Goal: Information Seeking & Learning: Learn about a topic

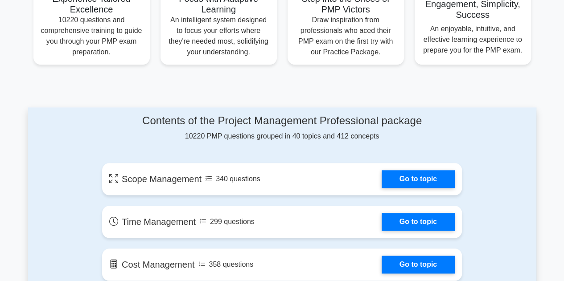
scroll to position [505, 0]
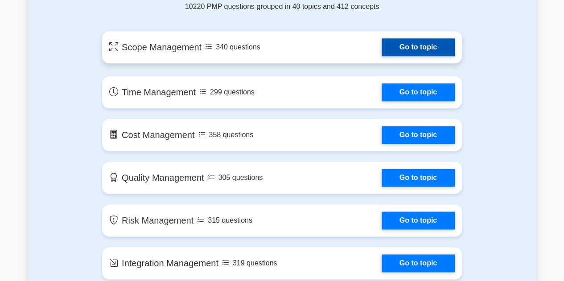
click at [425, 40] on link "Go to topic" at bounding box center [417, 47] width 73 height 18
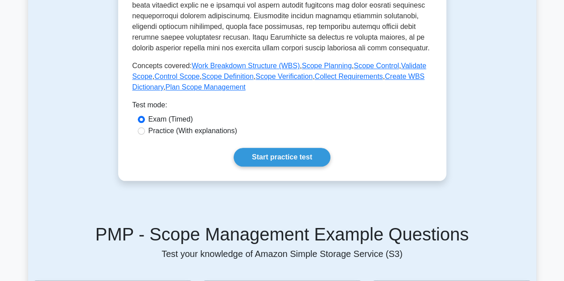
scroll to position [388, 0]
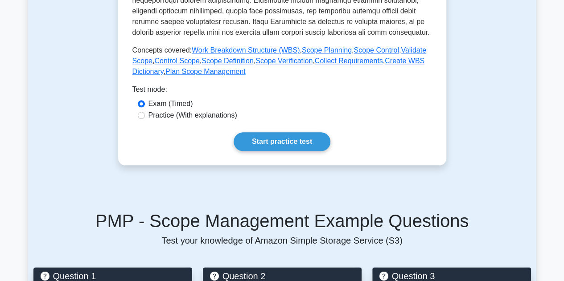
click at [143, 119] on div "Practice (With explanations)" at bounding box center [282, 115] width 289 height 11
click at [143, 116] on input "Practice (With explanations)" at bounding box center [141, 115] width 7 height 7
radio input "true"
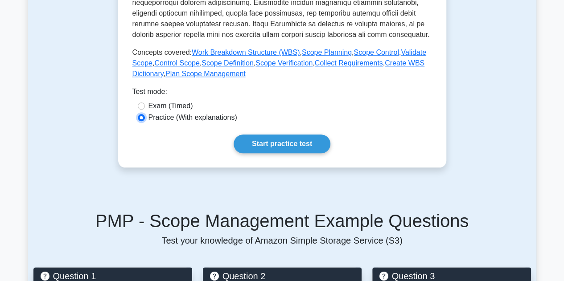
scroll to position [0, 0]
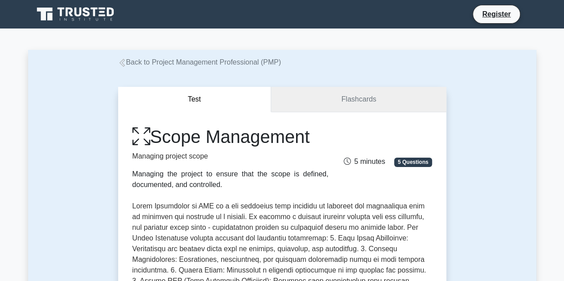
click at [375, 98] on link "Flashcards" at bounding box center [358, 99] width 175 height 25
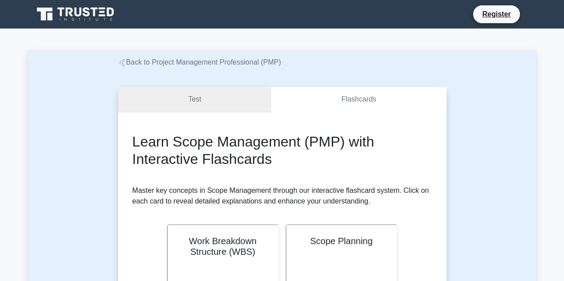
click at [209, 98] on link "Test" at bounding box center [194, 99] width 153 height 25
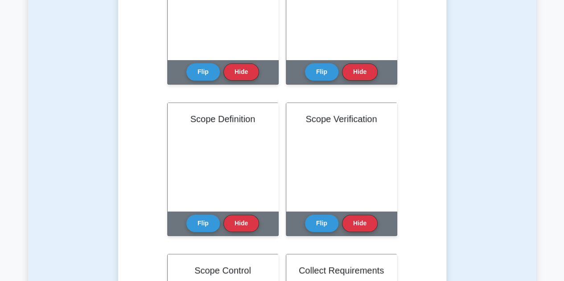
scroll to position [281, 0]
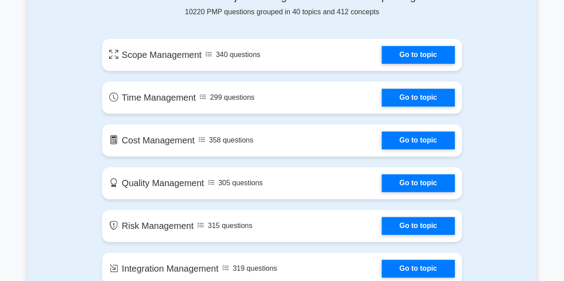
scroll to position [412, 0]
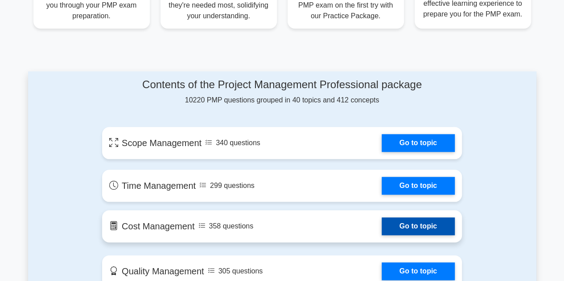
click at [425, 222] on link "Go to topic" at bounding box center [417, 226] width 73 height 18
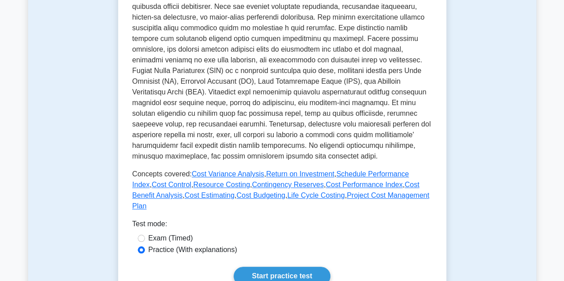
scroll to position [278, 0]
